Goal: Task Accomplishment & Management: Manage account settings

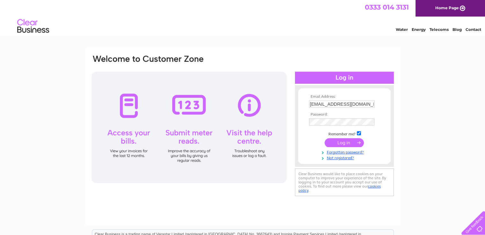
click at [341, 142] on input "submit" at bounding box center [343, 142] width 39 height 9
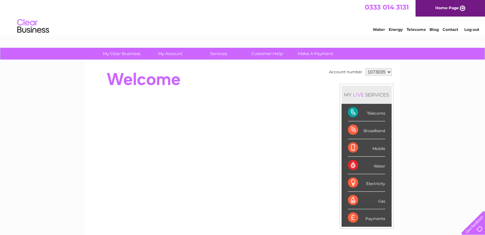
click at [339, 139] on div "MY LIVE SERVICES Telecoms Broadband Mobile Water Electricity Gas Payments" at bounding box center [366, 156] width 54 height 145
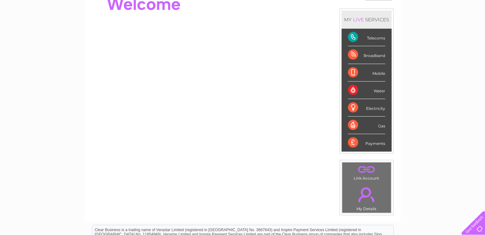
scroll to position [76, 0]
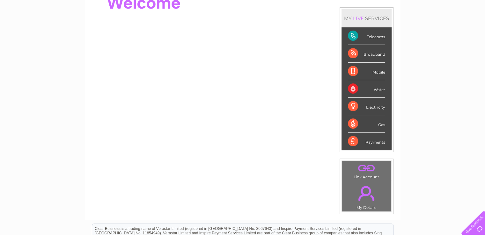
click at [366, 36] on div "Telecoms" at bounding box center [366, 36] width 37 height 18
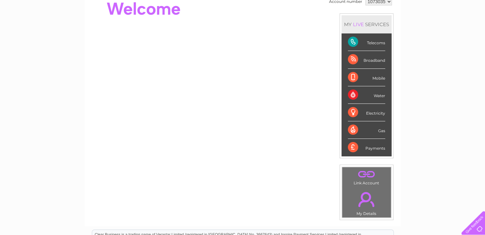
scroll to position [0, 0]
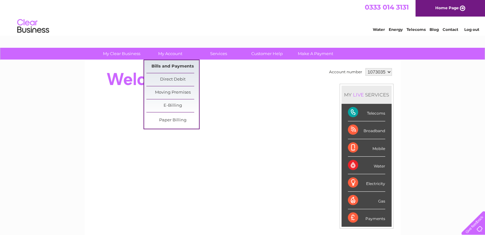
click at [172, 67] on link "Bills and Payments" at bounding box center [172, 66] width 53 height 13
